Goal: Transaction & Acquisition: Purchase product/service

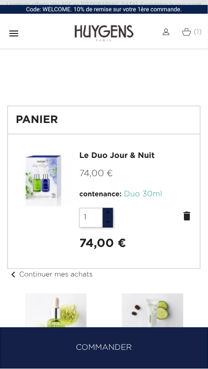
scroll to position [2, 0]
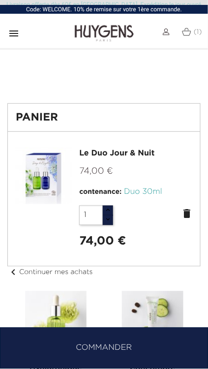
click at [193, 31] on link "(1)" at bounding box center [192, 32] width 20 height 8
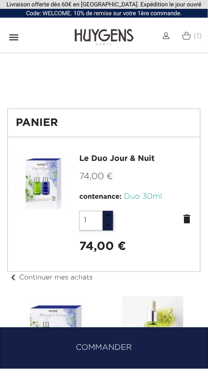
click at [197, 35] on span "(1)" at bounding box center [198, 35] width 8 height 7
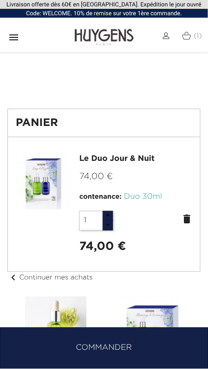
click at [194, 35] on span "(1)" at bounding box center [198, 35] width 8 height 7
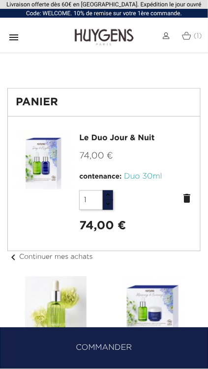
click at [191, 35] on img at bounding box center [186, 35] width 9 height 8
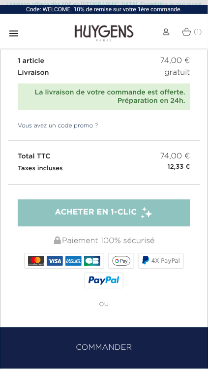
scroll to position [484, 0]
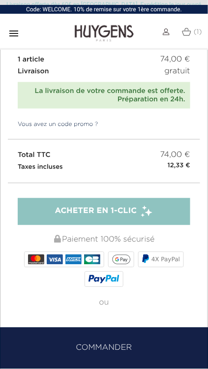
click at [140, 209] on div "Acheter en 1-clic" at bounding box center [104, 212] width 98 height 12
